Goal: Task Accomplishment & Management: Use online tool/utility

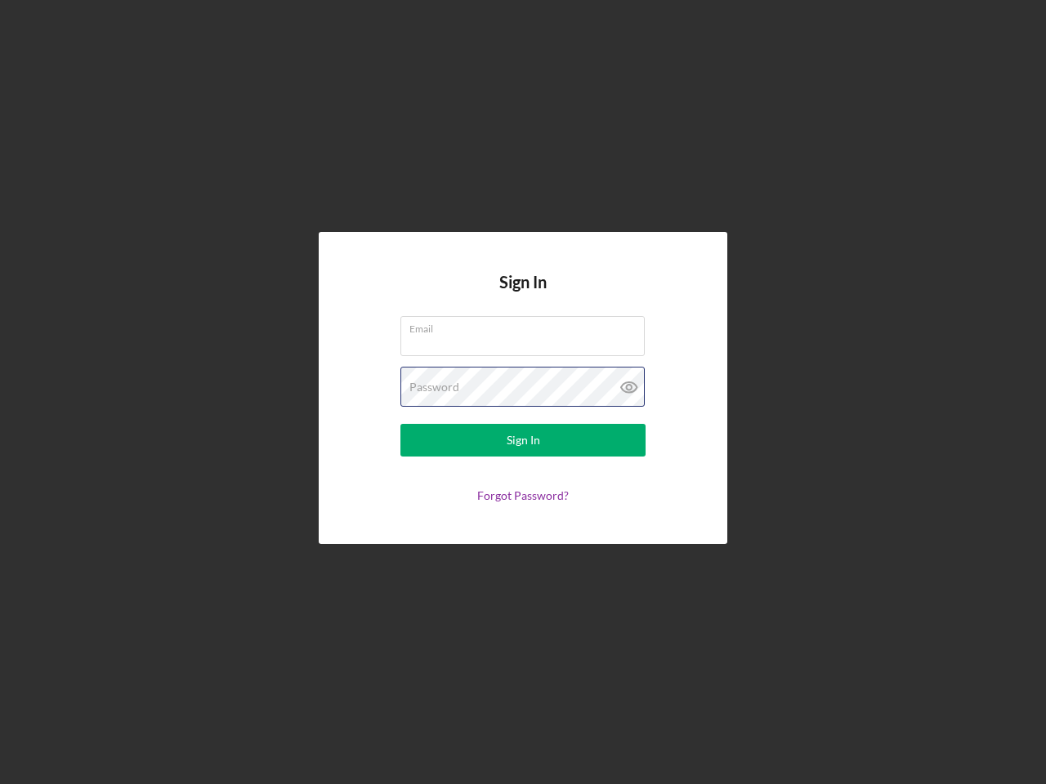
click at [523, 392] on div "Password" at bounding box center [522, 387] width 245 height 41
click at [629, 387] on icon at bounding box center [629, 387] width 41 height 41
